Goal: Information Seeking & Learning: Learn about a topic

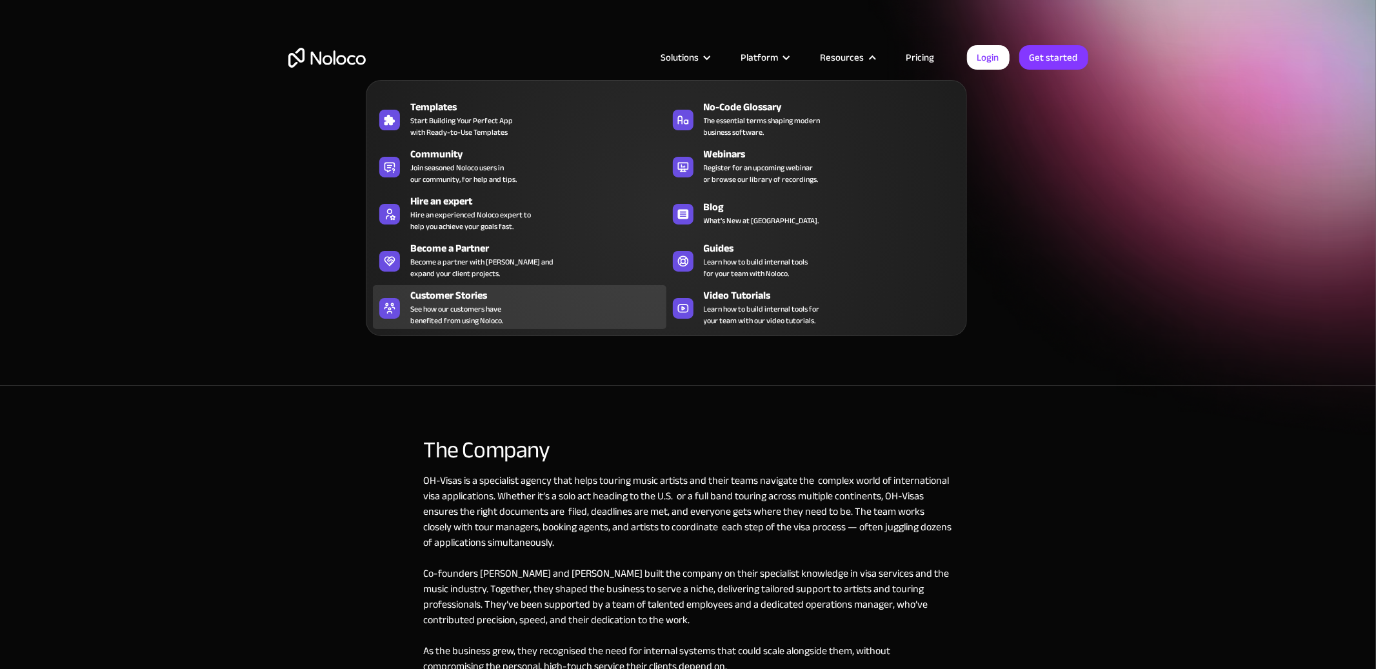
click at [465, 303] on span "See how our customers have benefited from using Noloco." at bounding box center [456, 314] width 93 height 23
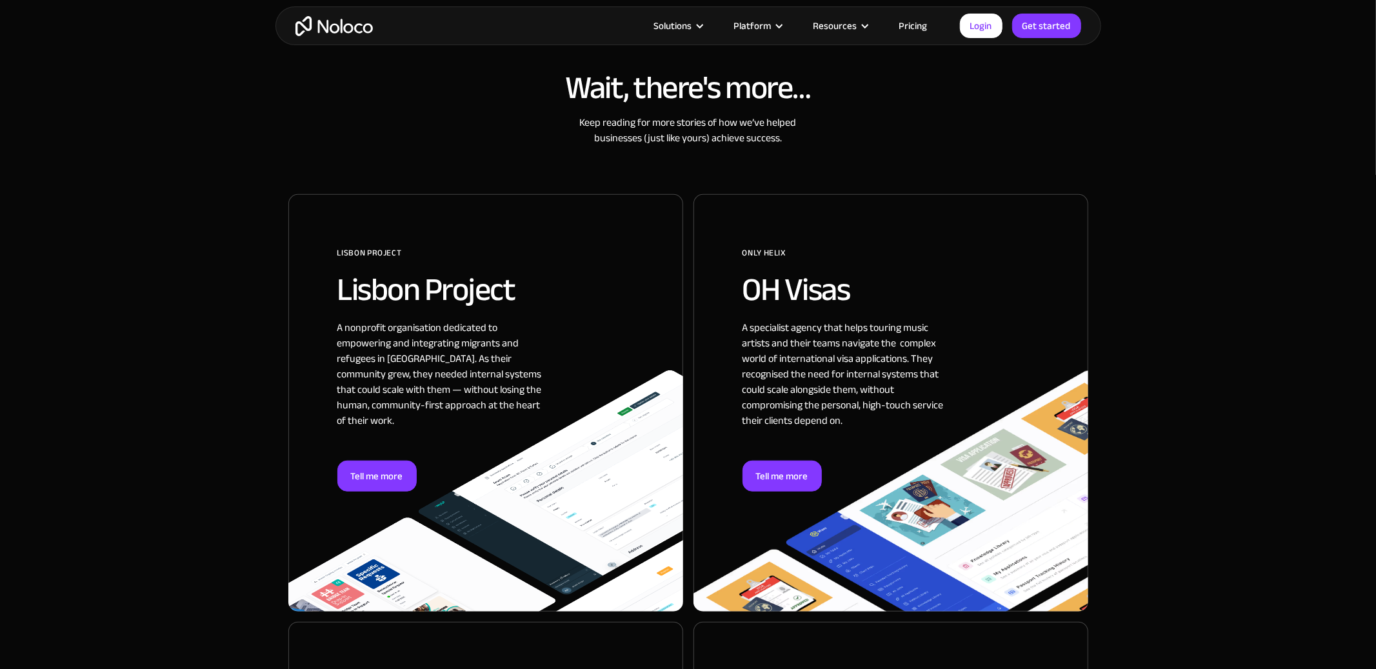
scroll to position [661, 0]
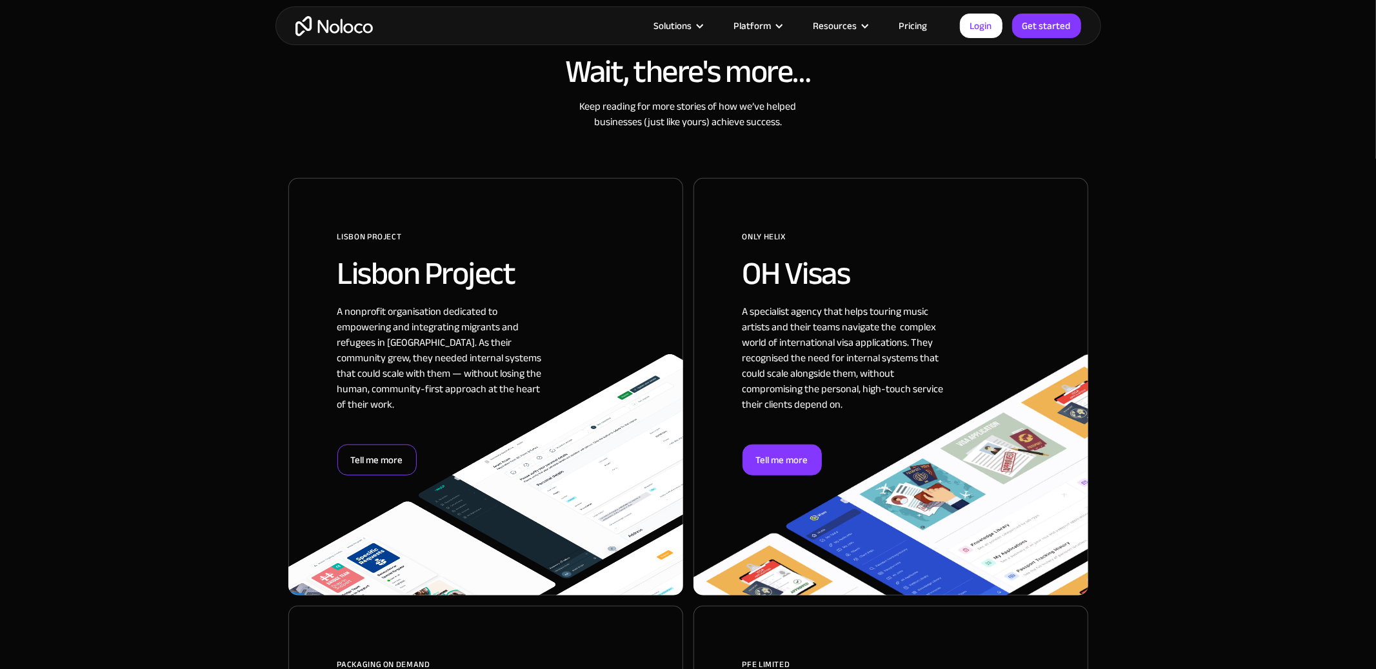
click at [388, 456] on div "Tell me more" at bounding box center [376, 459] width 79 height 31
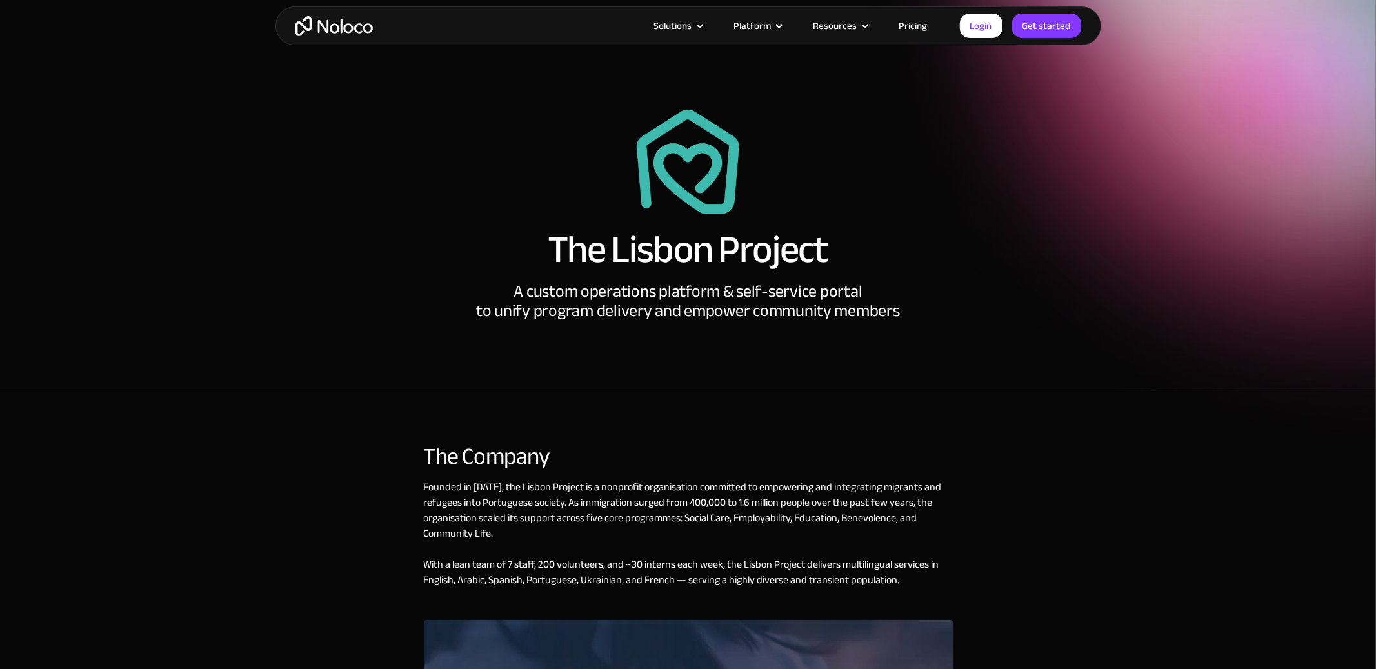
scroll to position [42, 0]
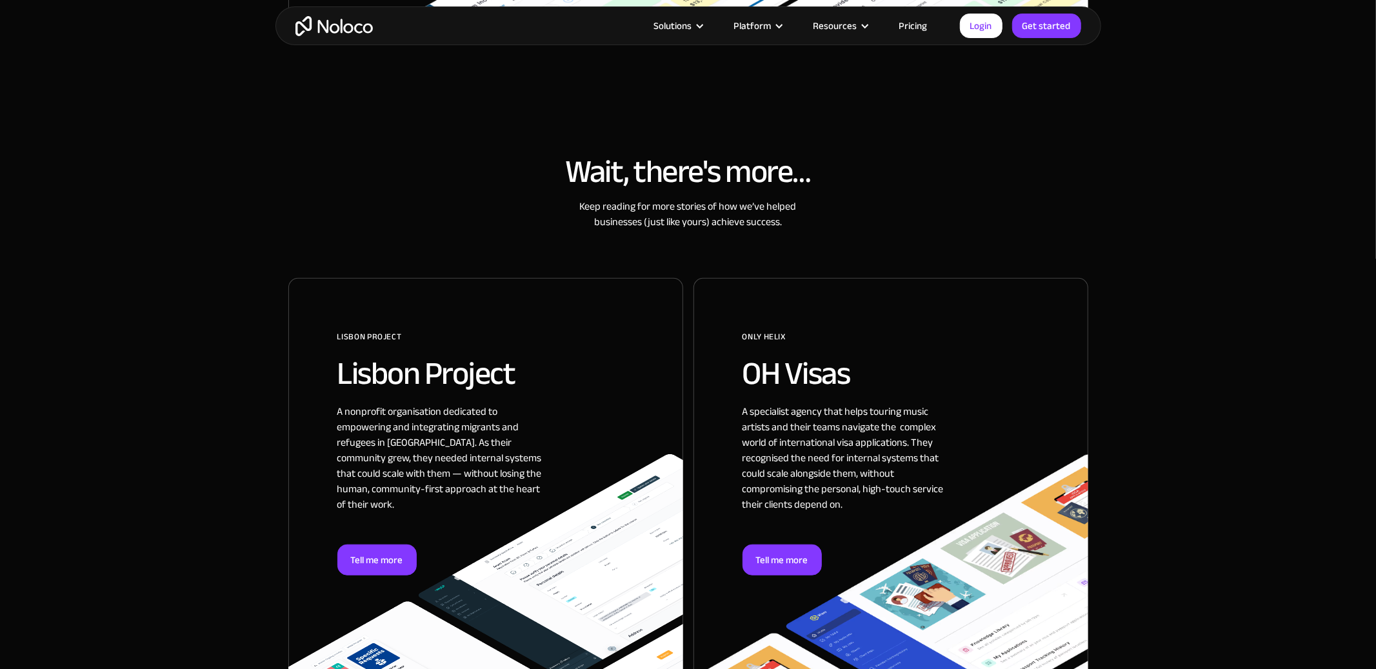
scroll to position [609, 0]
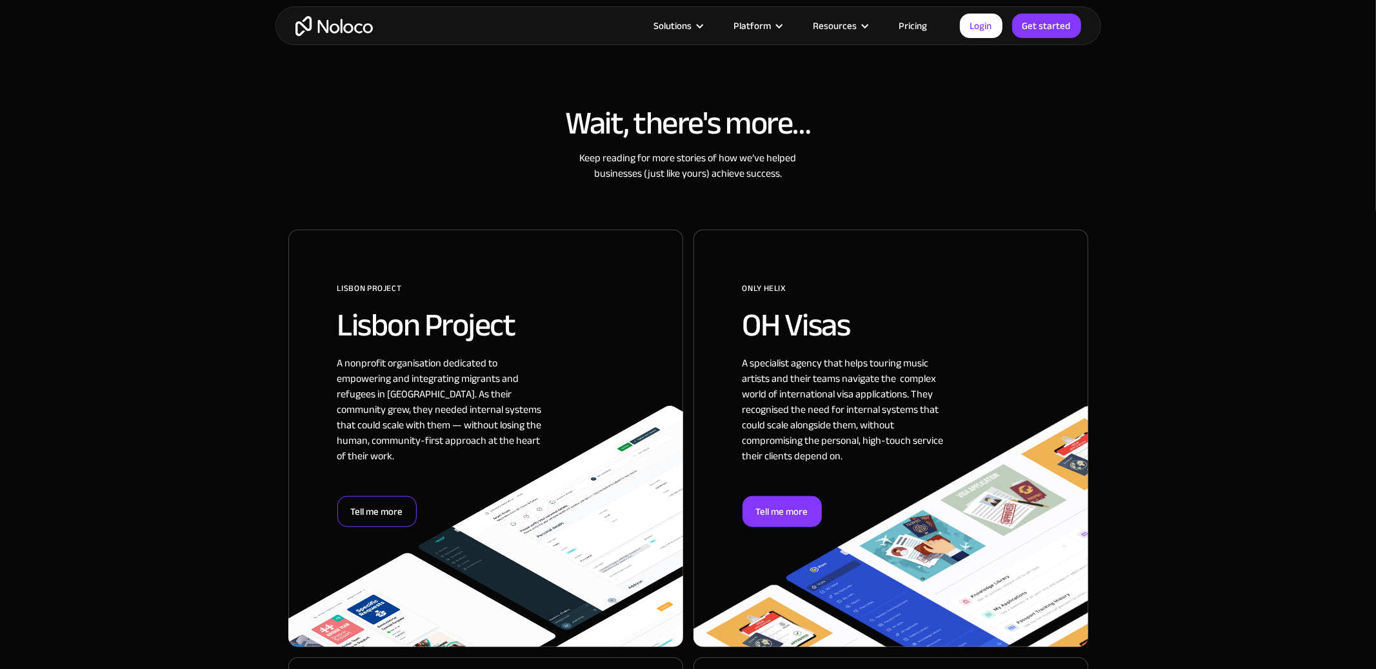
click at [393, 513] on div "Tell me more" at bounding box center [376, 511] width 79 height 31
